Goal: Information Seeking & Learning: Find specific page/section

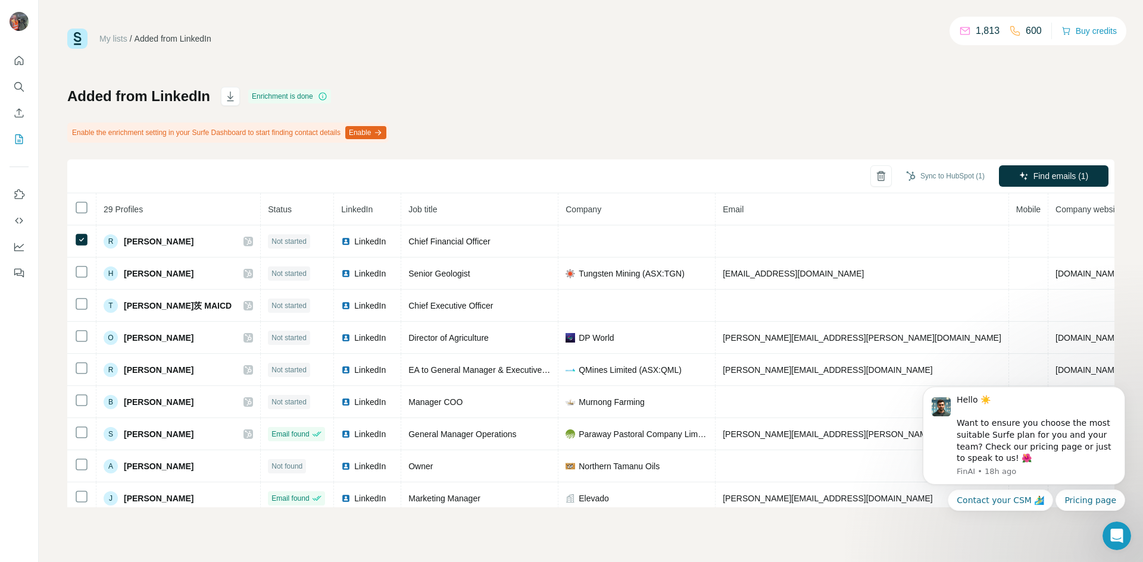
click at [620, 167] on div "Sync to HubSpot (1) Find emails (1)" at bounding box center [590, 177] width 1047 height 34
click at [21, 86] on icon "Search" at bounding box center [19, 87] width 12 height 12
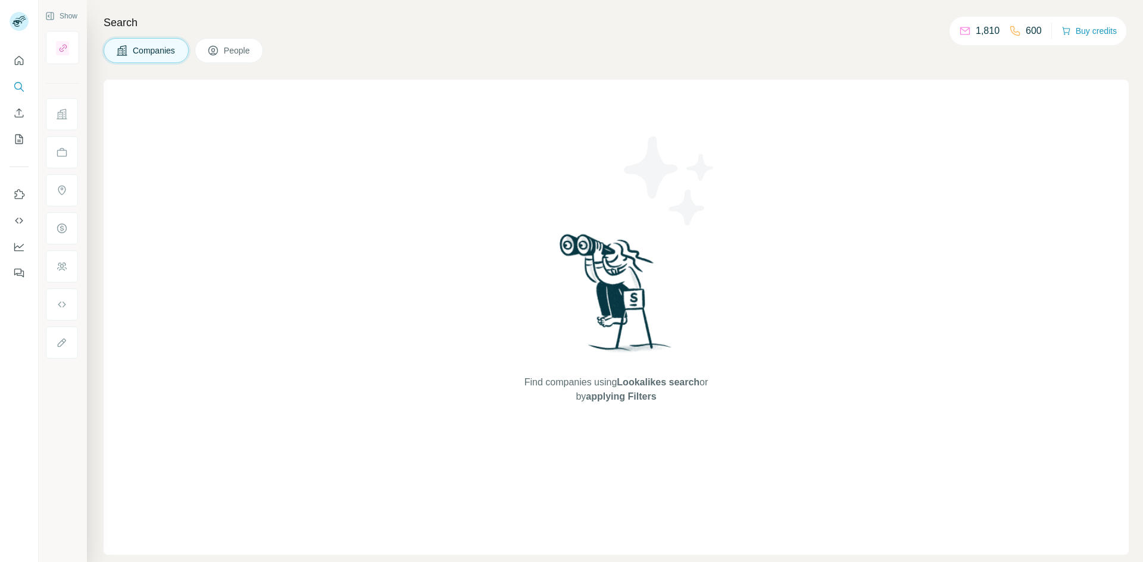
click at [239, 53] on span "People" at bounding box center [237, 51] width 27 height 12
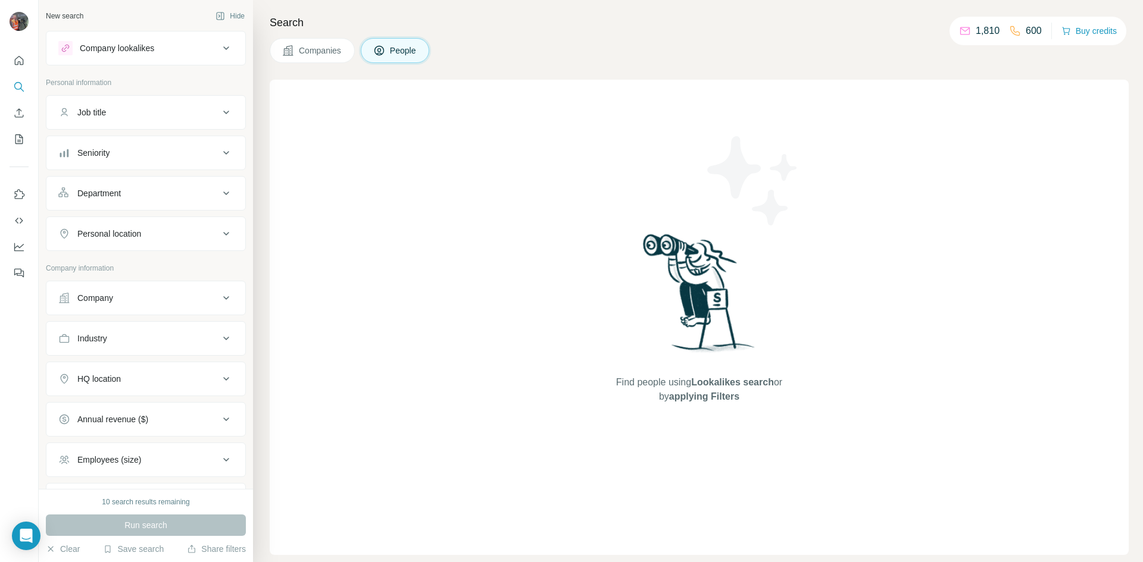
click at [219, 46] on icon at bounding box center [226, 48] width 14 height 14
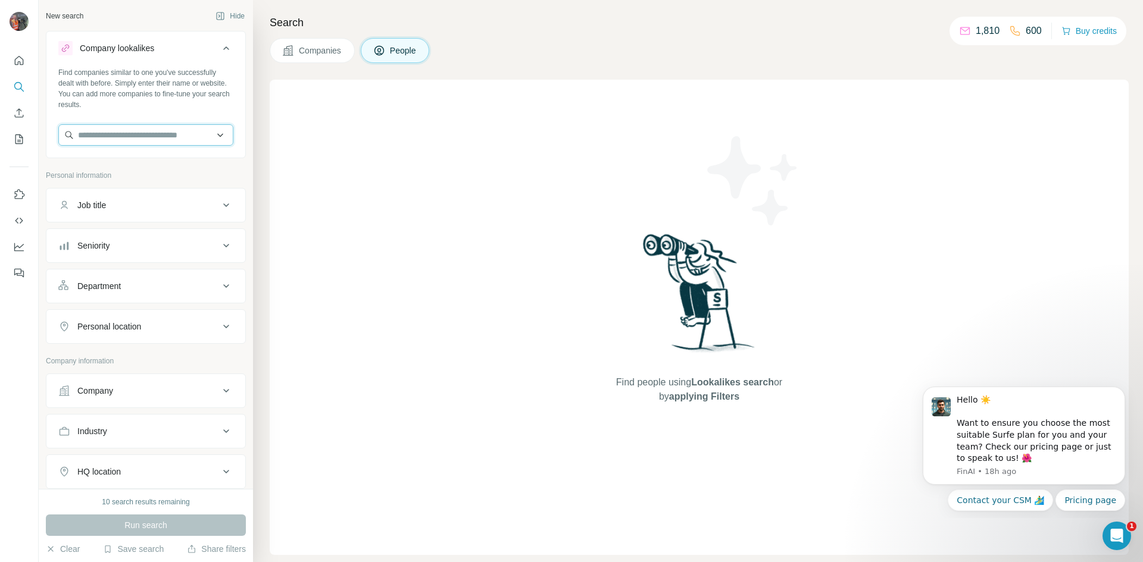
paste input "**********"
type input "**********"
click at [84, 176] on p "Personal information" at bounding box center [146, 175] width 200 height 11
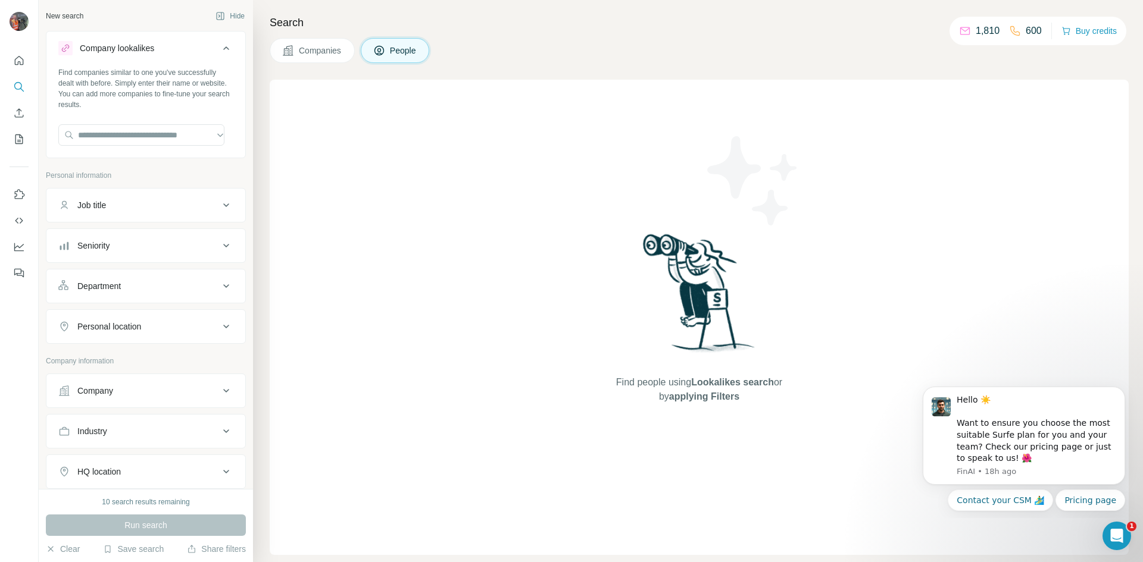
click at [219, 328] on icon at bounding box center [226, 327] width 14 height 14
click at [158, 349] on input "text" at bounding box center [145, 356] width 175 height 21
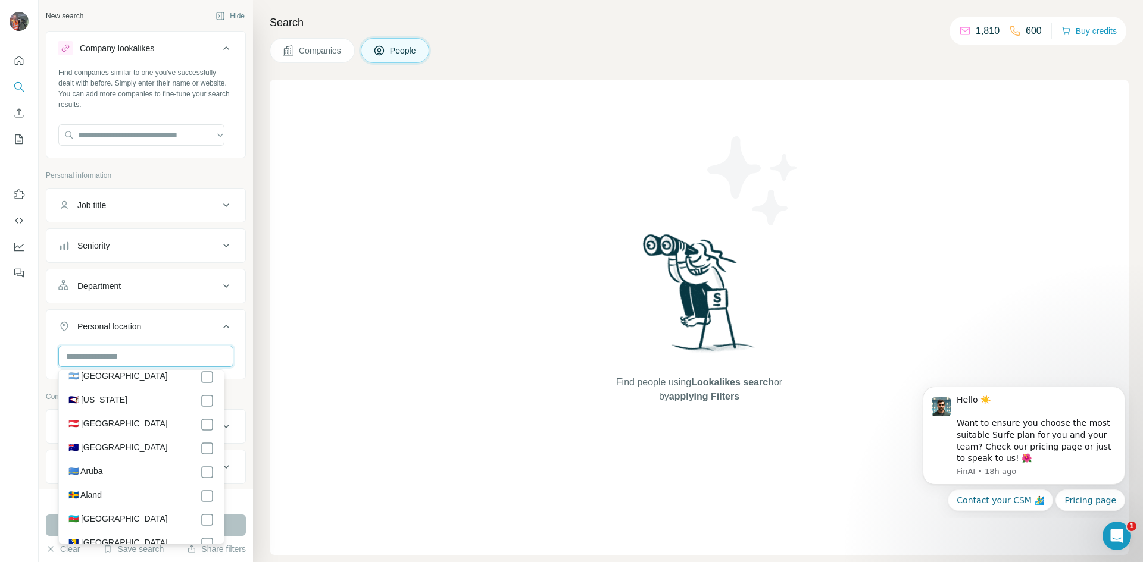
scroll to position [238, 0]
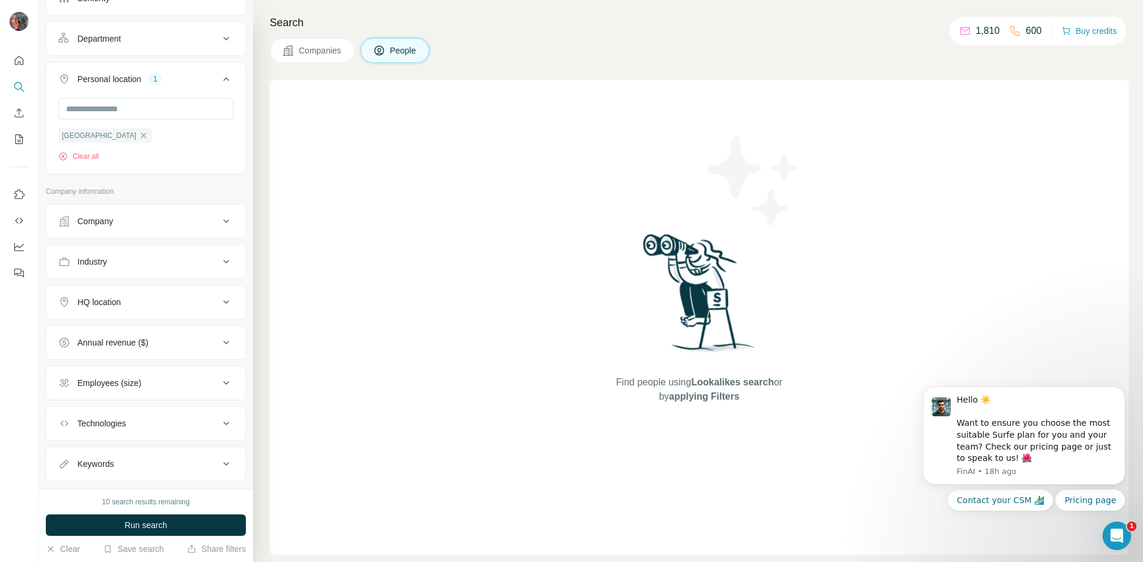
scroll to position [254, 0]
click at [219, 214] on icon at bounding box center [226, 215] width 14 height 14
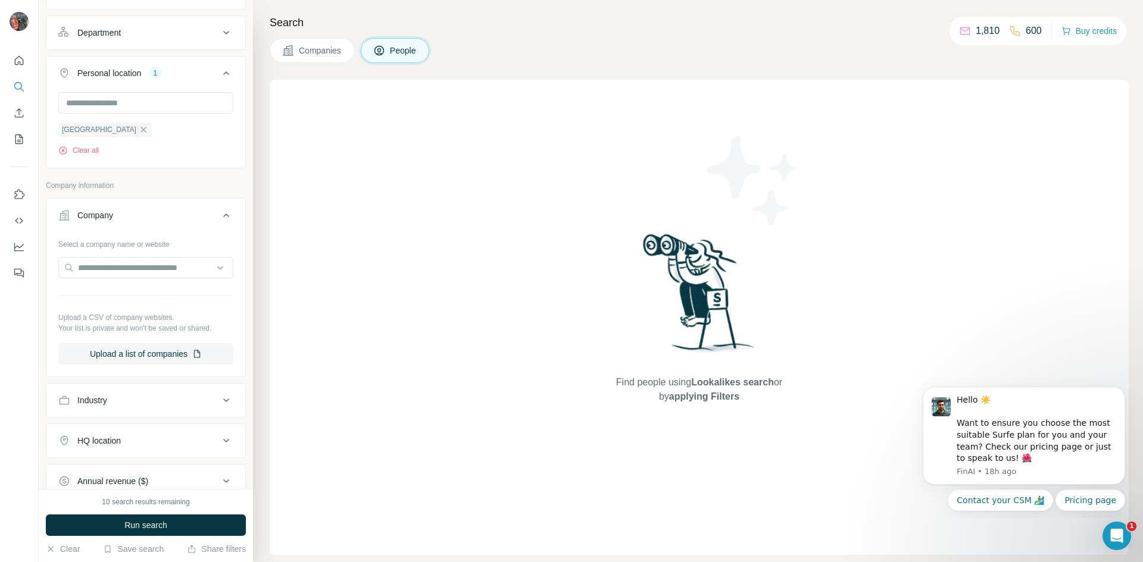
click at [219, 215] on icon at bounding box center [226, 215] width 14 height 14
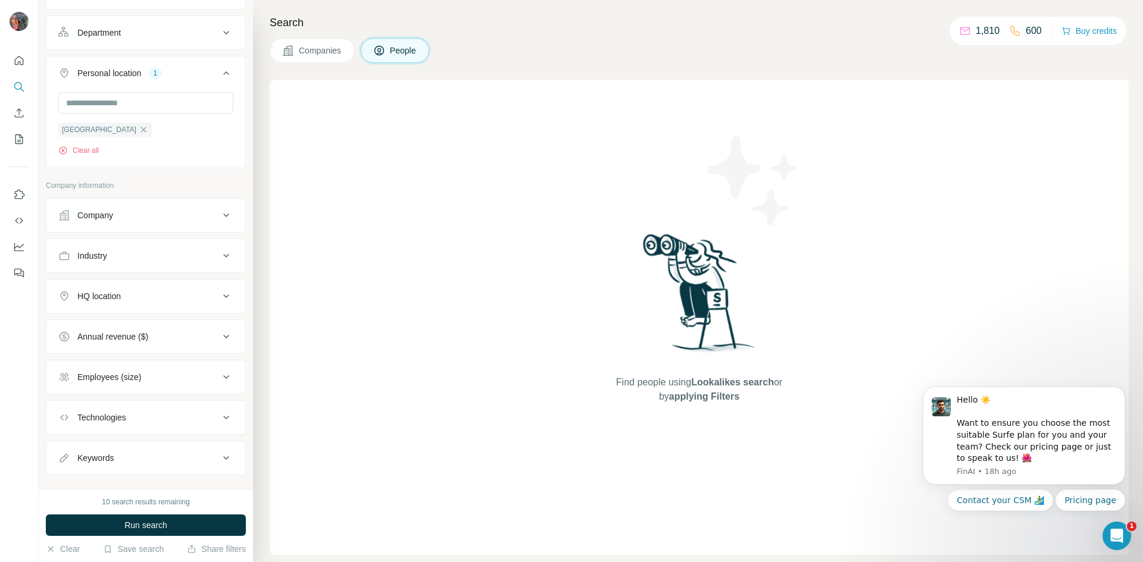
click at [219, 255] on icon at bounding box center [226, 256] width 14 height 14
click at [143, 280] on input at bounding box center [139, 285] width 147 height 13
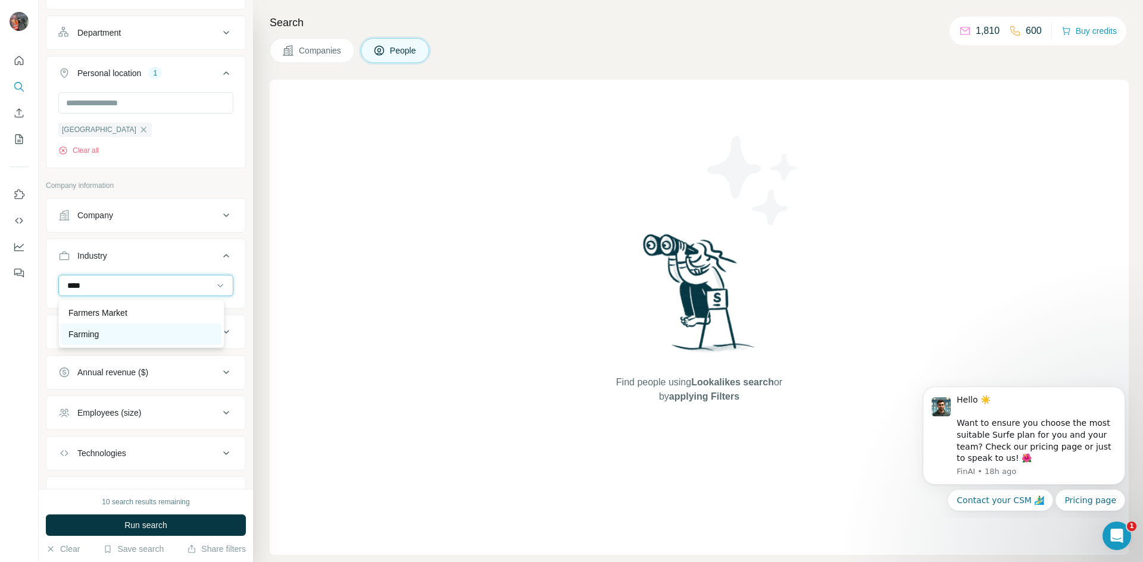
type input "****"
click at [81, 332] on p "Farming" at bounding box center [83, 335] width 30 height 12
click at [140, 280] on input at bounding box center [139, 285] width 147 height 13
click at [109, 285] on input at bounding box center [139, 285] width 147 height 13
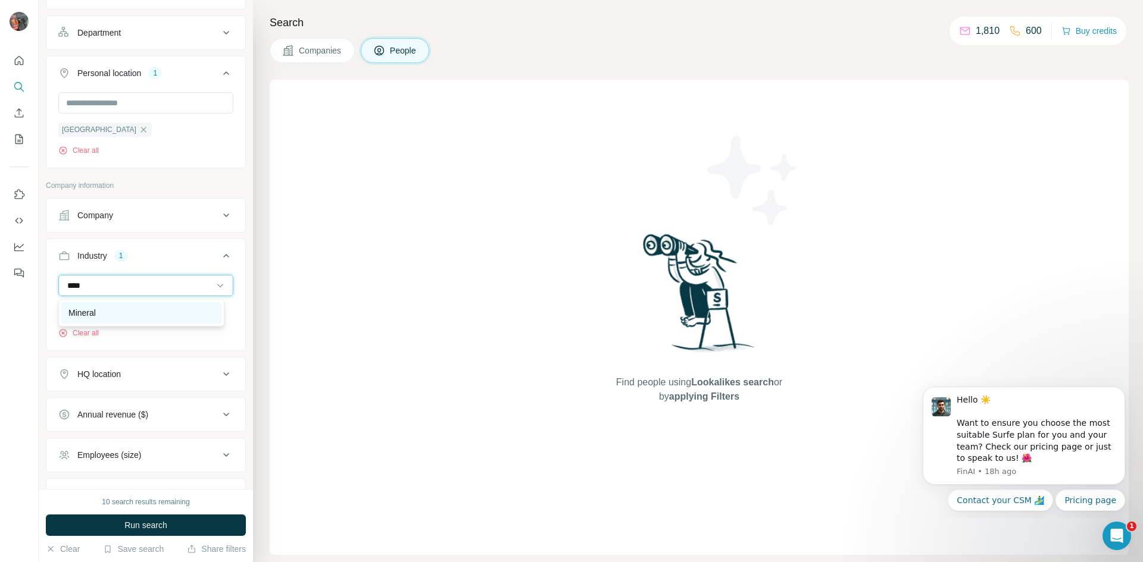
type input "****"
click at [92, 312] on p "Mineral" at bounding box center [81, 313] width 27 height 12
click at [164, 280] on input at bounding box center [139, 285] width 147 height 13
click at [219, 373] on icon at bounding box center [226, 374] width 14 height 14
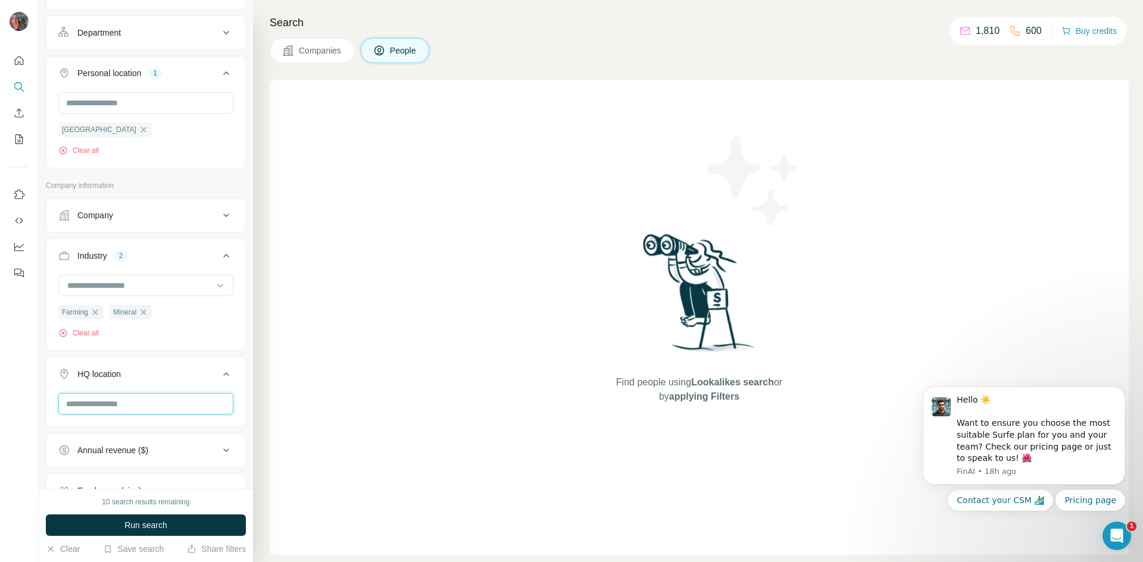
click at [149, 407] on input "text" at bounding box center [145, 403] width 175 height 21
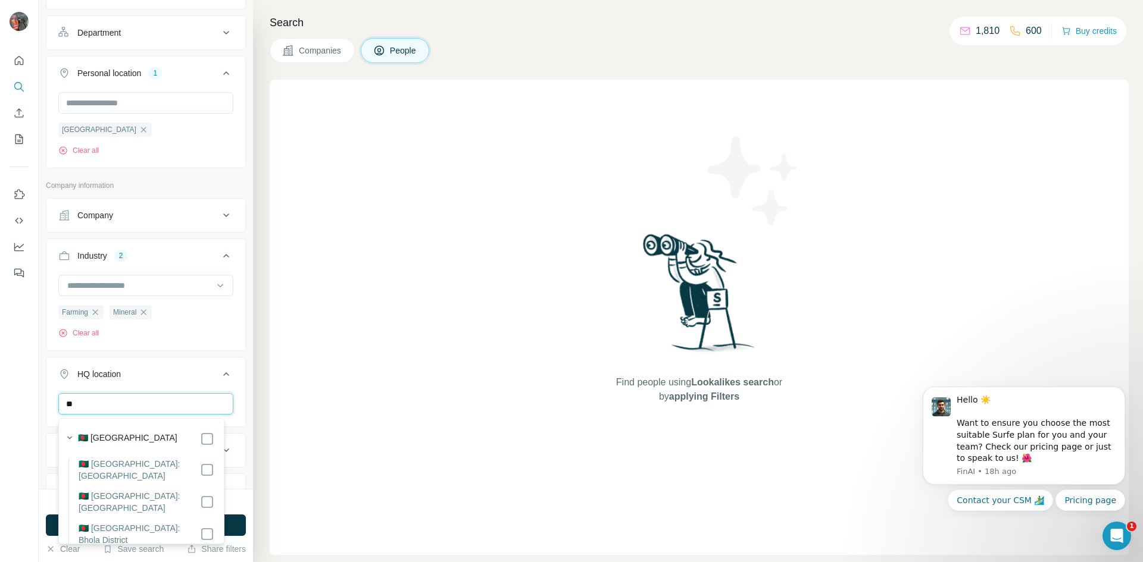
type input "*"
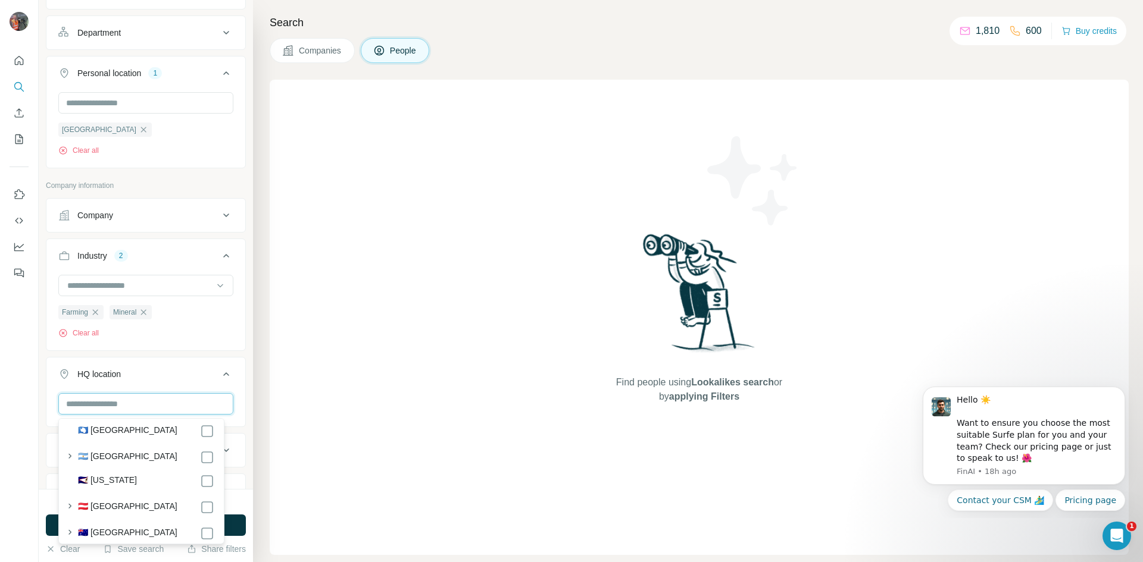
scroll to position [238, 0]
click at [205, 510] on icon at bounding box center [207, 508] width 14 height 14
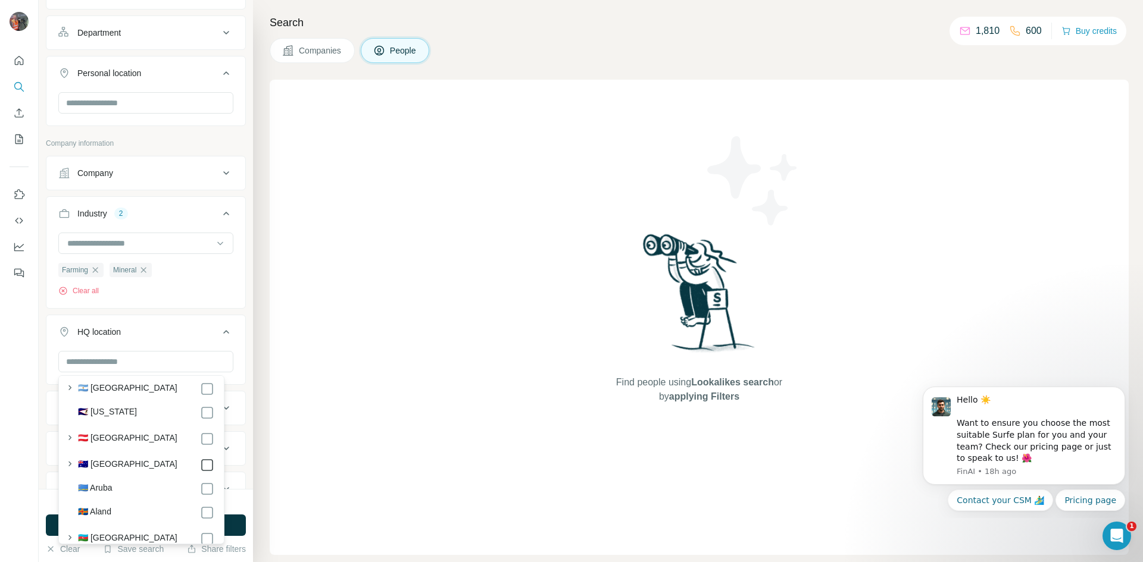
scroll to position [66, 0]
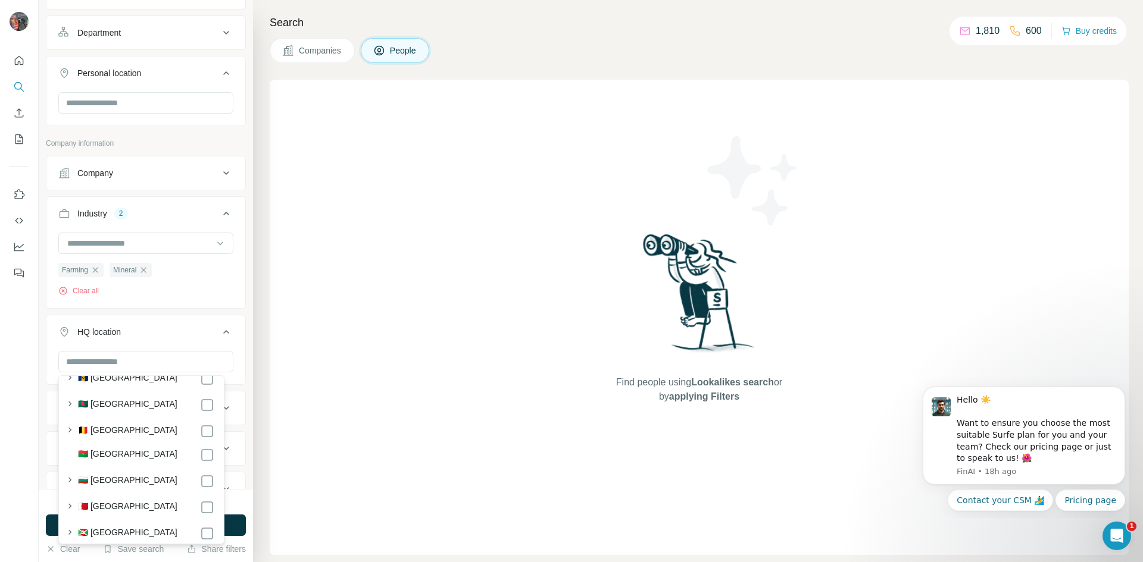
scroll to position [238, 0]
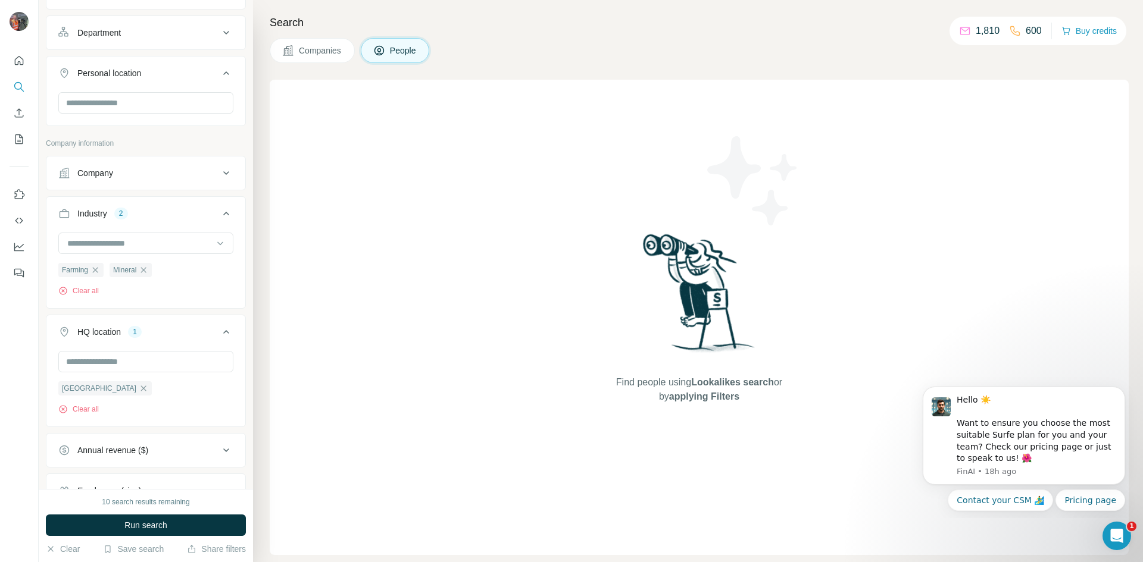
click at [242, 335] on div "New search Hide Company lookalikes Find companies similar to one you've success…" at bounding box center [146, 244] width 214 height 489
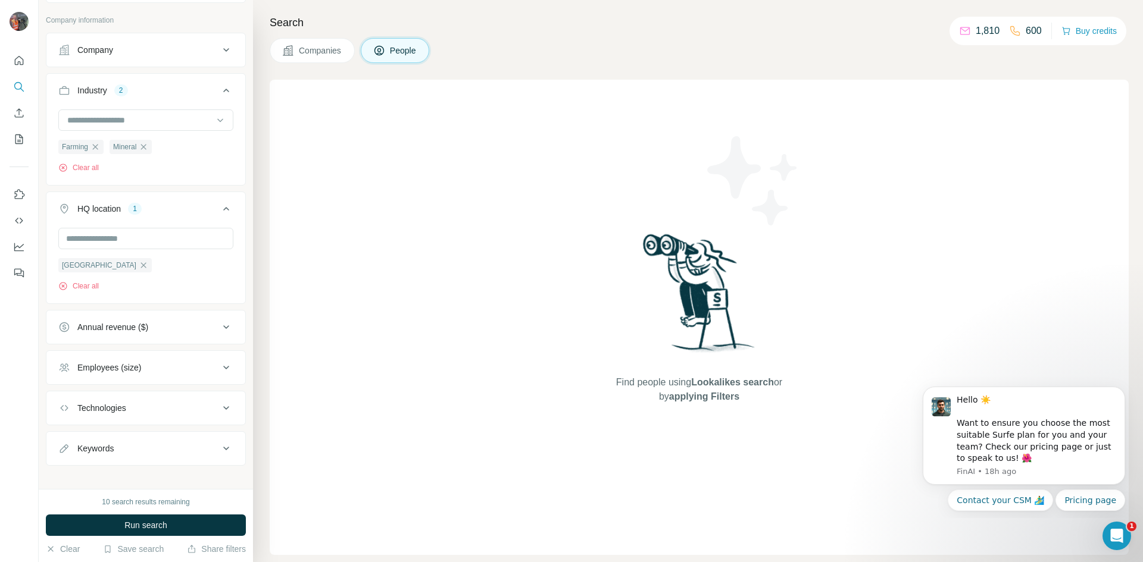
scroll to position [388, 0]
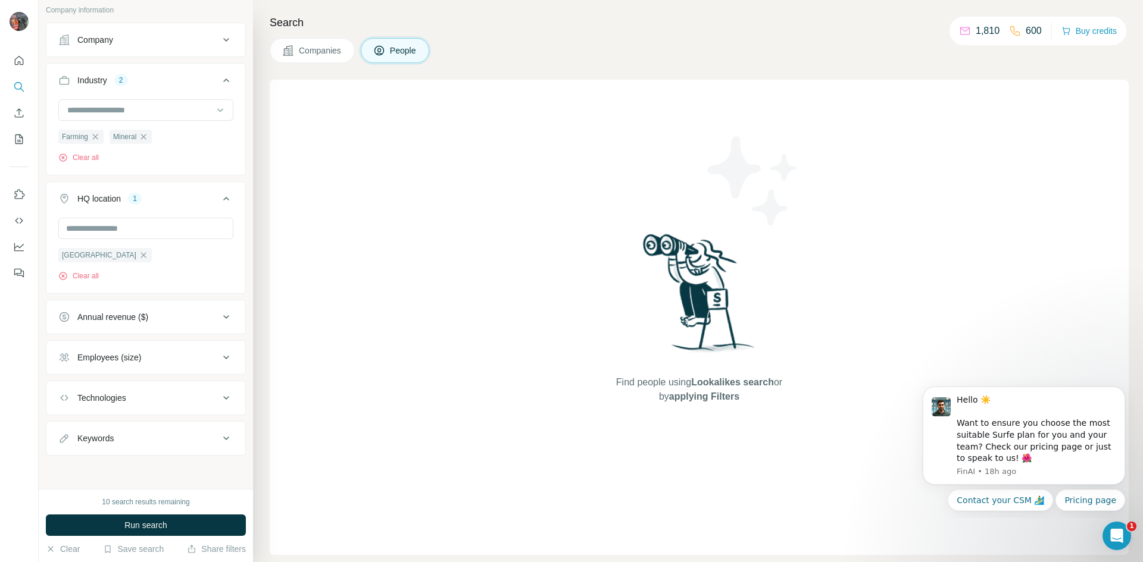
click at [221, 440] on icon at bounding box center [226, 439] width 14 height 14
click at [123, 468] on input "text" at bounding box center [133, 467] width 151 height 21
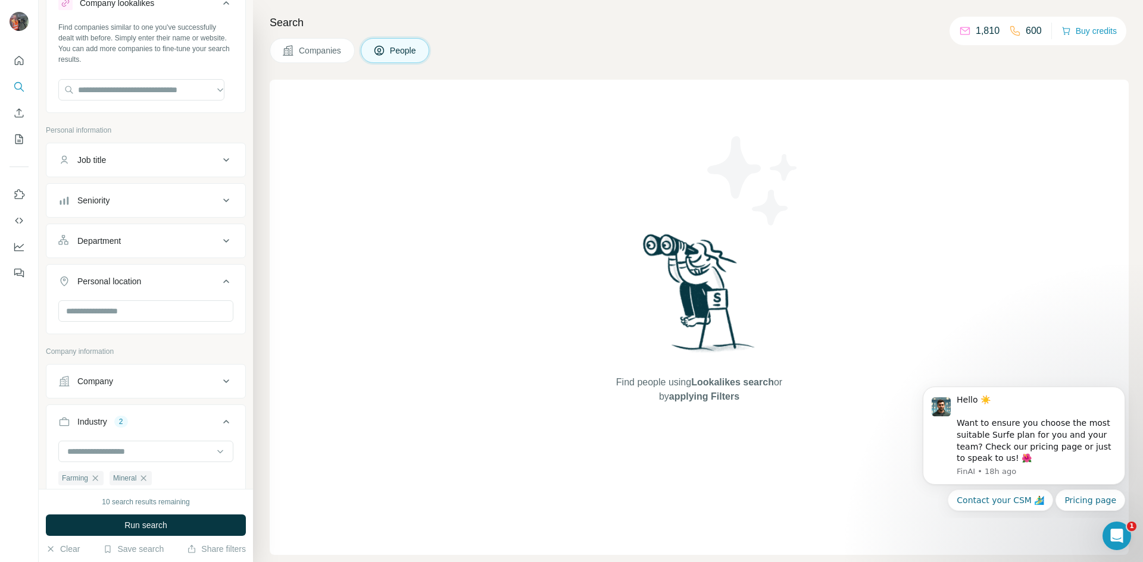
scroll to position [0, 0]
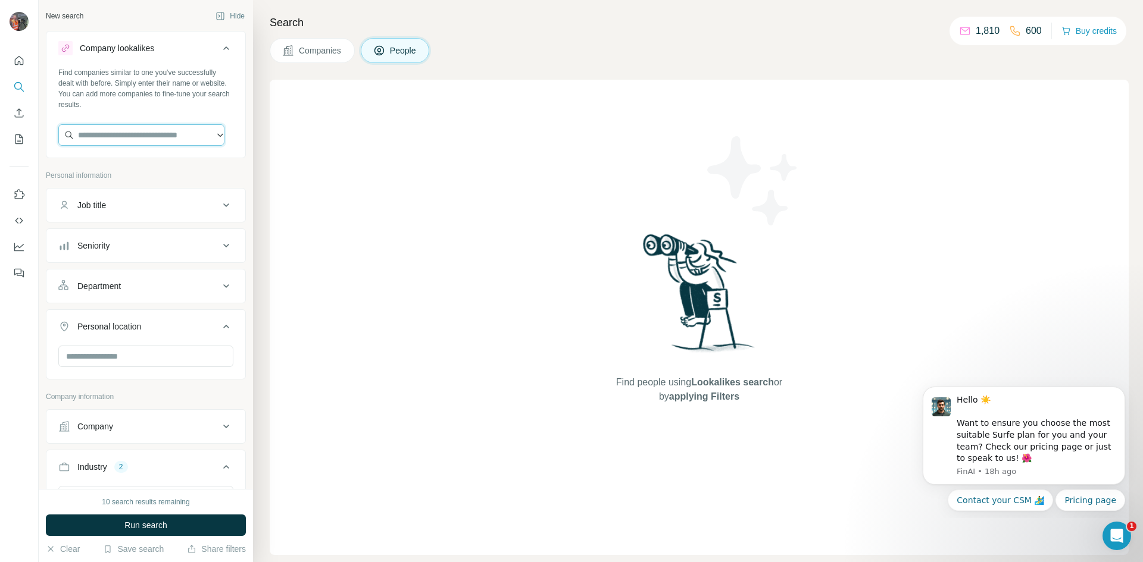
click at [205, 143] on input "text" at bounding box center [141, 134] width 166 height 21
click at [155, 132] on input "text" at bounding box center [141, 134] width 166 height 21
paste input "**********"
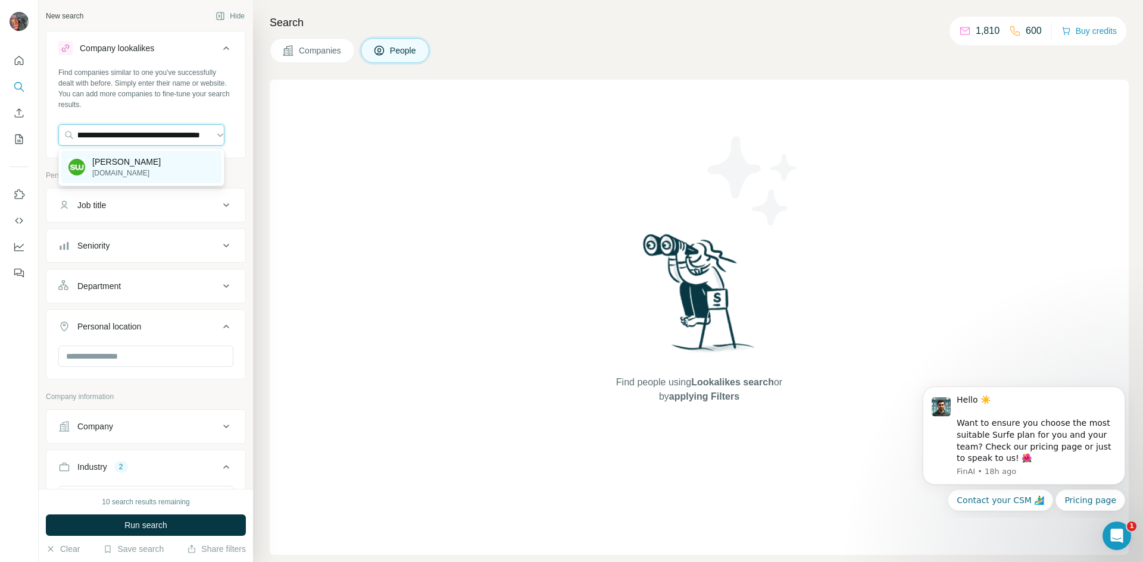
type input "**********"
click at [124, 170] on p "[DOMAIN_NAME]" at bounding box center [126, 173] width 68 height 11
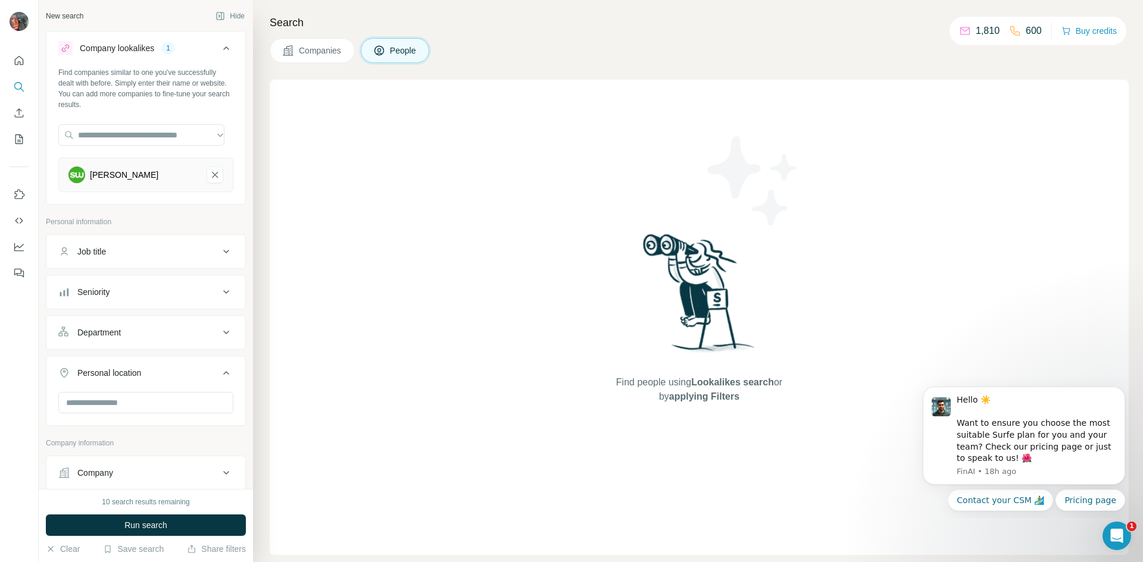
scroll to position [0, 0]
click at [127, 520] on span "Run search" at bounding box center [145, 526] width 43 height 12
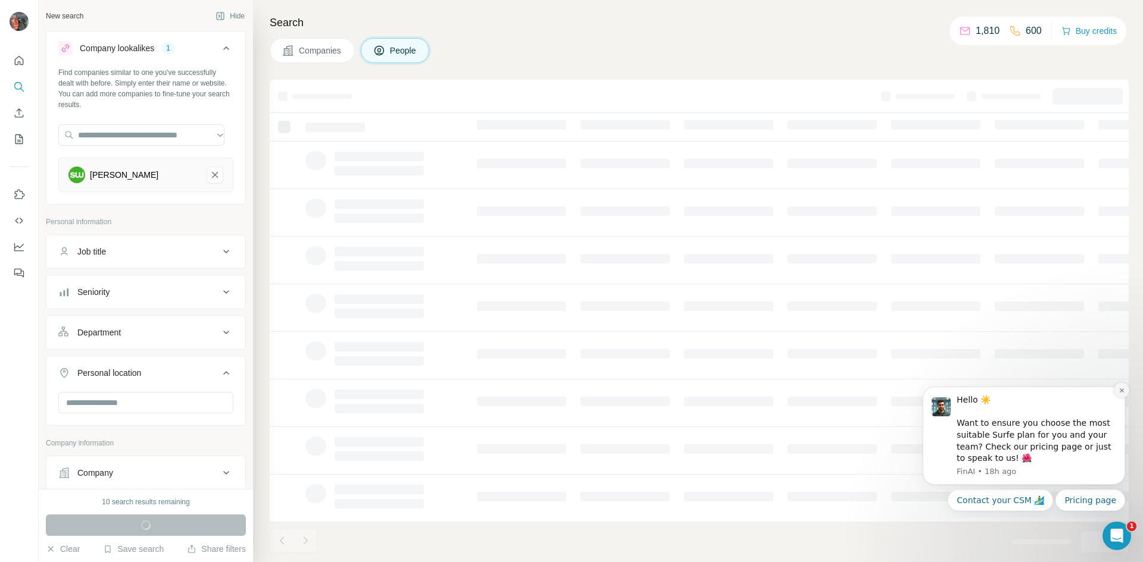
click at [1123, 392] on icon "Dismiss notification" at bounding box center [1121, 391] width 4 height 4
